Goal: Find specific page/section: Find specific page/section

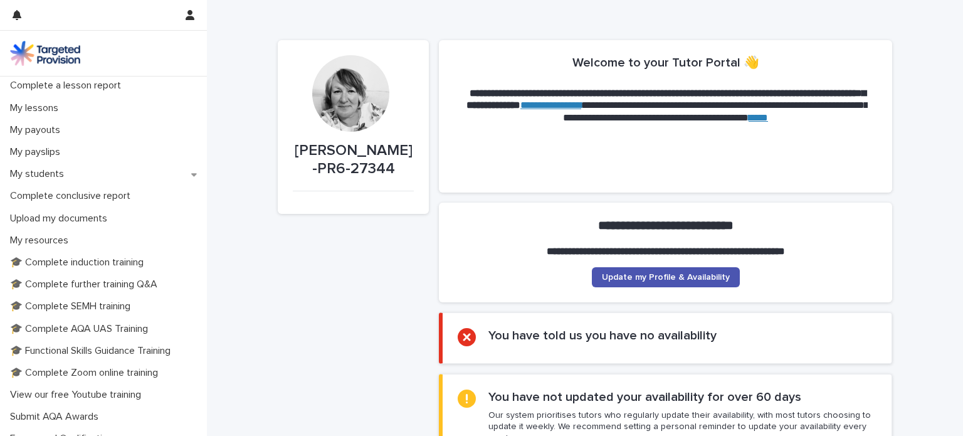
scroll to position [157, 0]
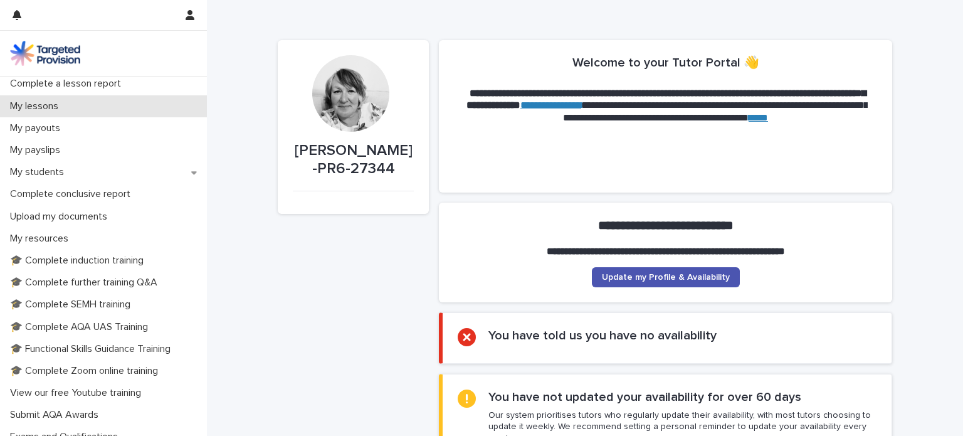
click at [68, 112] on p "My lessons" at bounding box center [36, 106] width 63 height 12
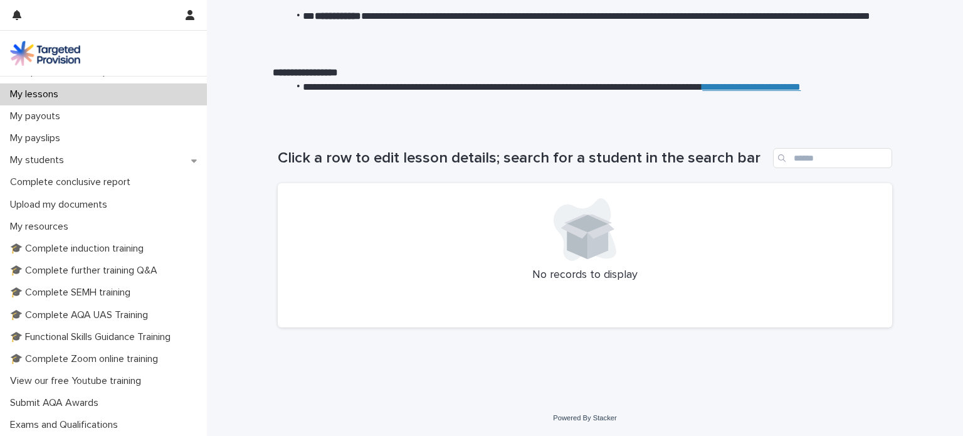
scroll to position [328, 0]
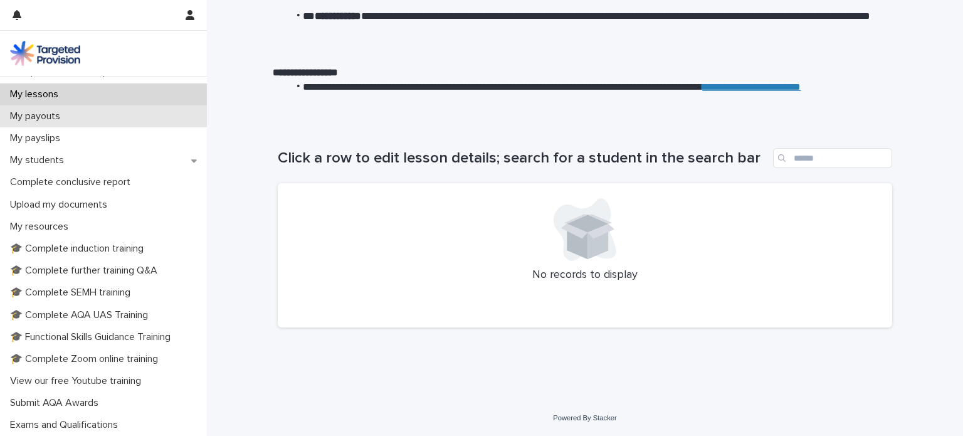
click at [70, 122] on p "My payouts" at bounding box center [37, 116] width 65 height 12
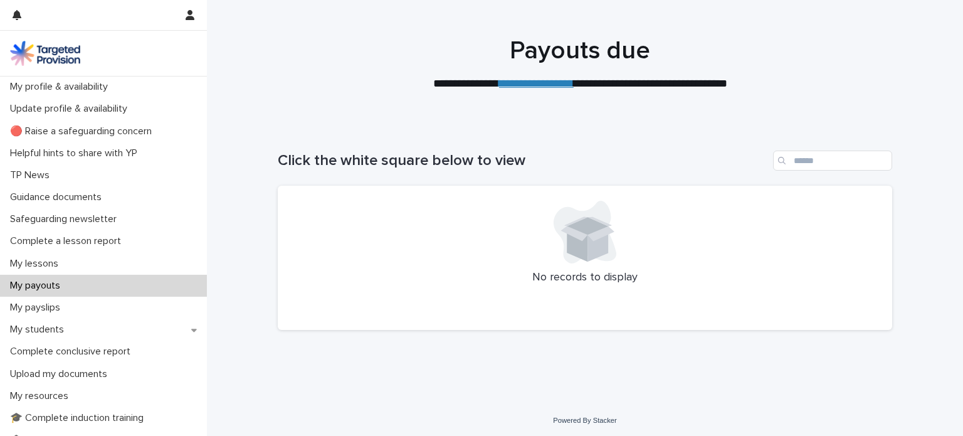
click at [531, 89] on link "**********" at bounding box center [536, 83] width 75 height 11
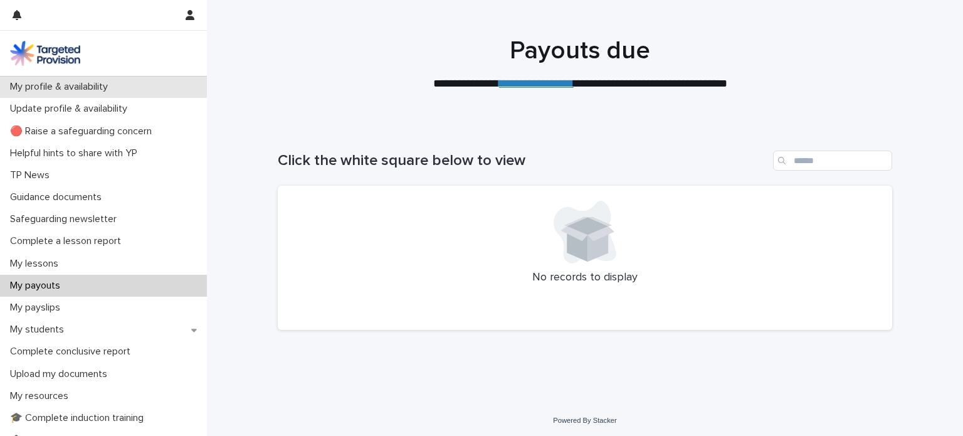
click at [105, 93] on p "My profile & availability" at bounding box center [61, 87] width 113 height 12
